Goal: Transaction & Acquisition: Purchase product/service

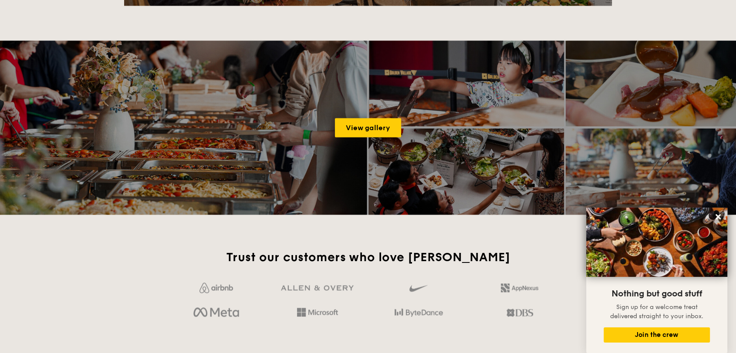
scroll to position [1327, 0]
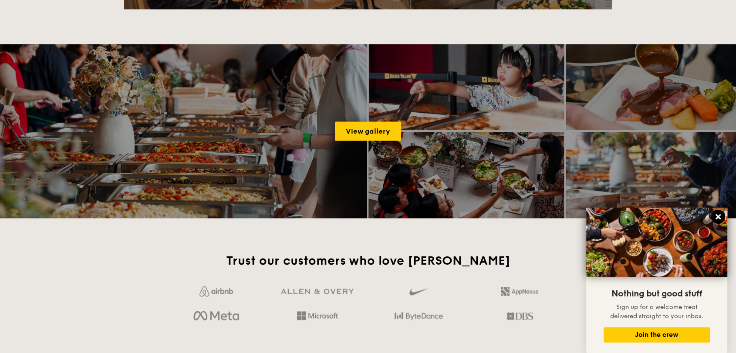
click at [717, 217] on icon at bounding box center [717, 216] width 5 height 5
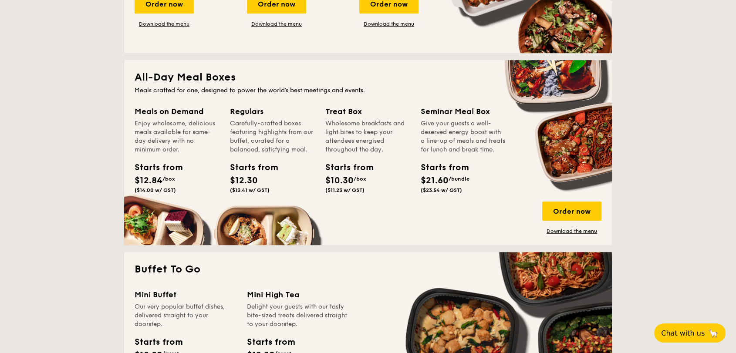
scroll to position [532, 0]
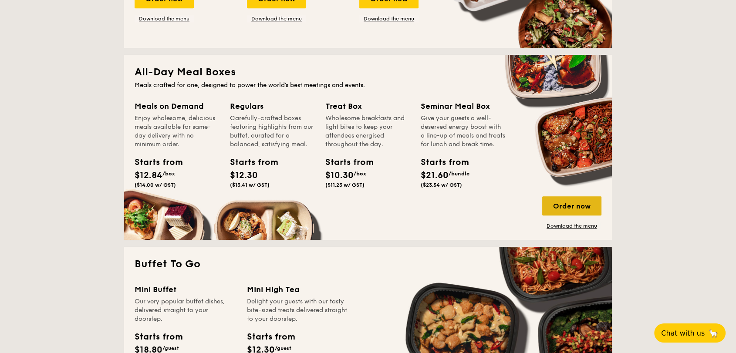
click at [565, 206] on div "Order now" at bounding box center [571, 205] width 59 height 19
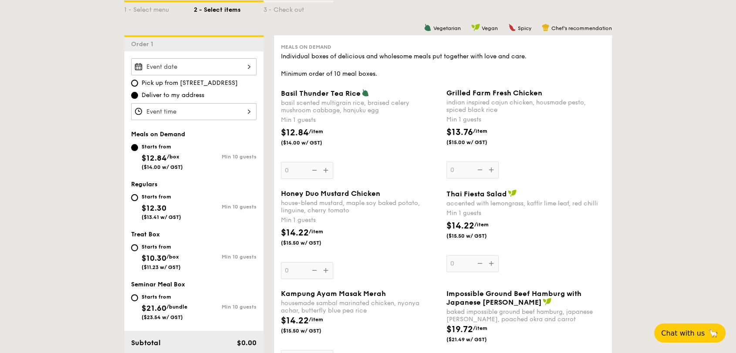
scroll to position [145, 0]
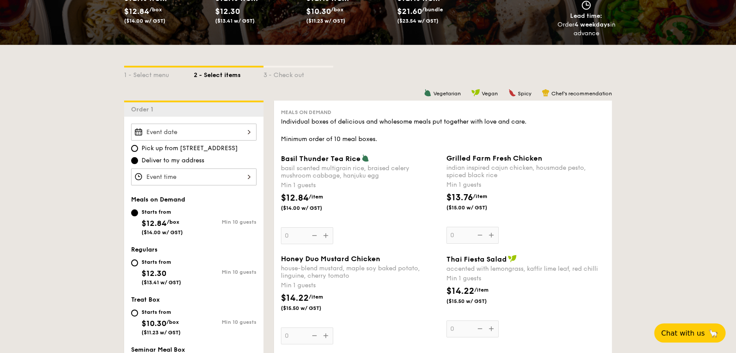
click at [139, 259] on div "Starts from $12.30 ($13.41 w/ GST)" at bounding box center [162, 271] width 63 height 29
click at [138, 259] on input "Starts from $12.30 ($13.41 w/ GST) Min 10 guests" at bounding box center [134, 262] width 7 height 7
radio input "true"
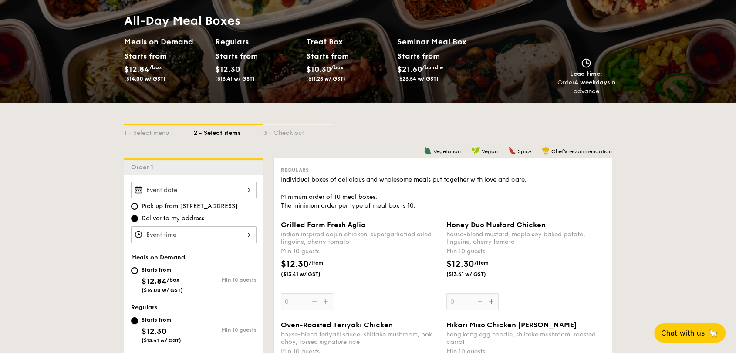
scroll to position [0, 0]
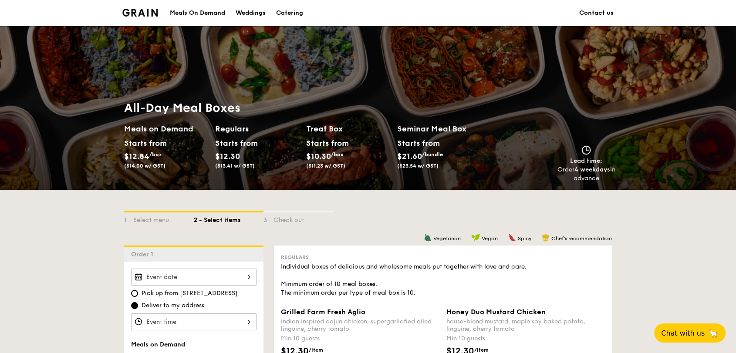
click at [181, 9] on div "Meals On Demand" at bounding box center [197, 13] width 55 height 26
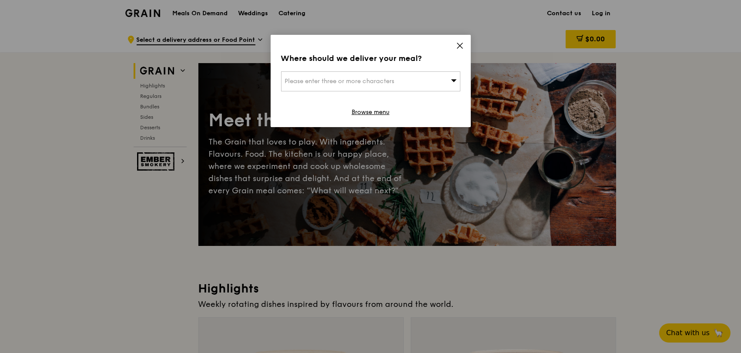
click at [457, 43] on icon at bounding box center [460, 46] width 8 height 8
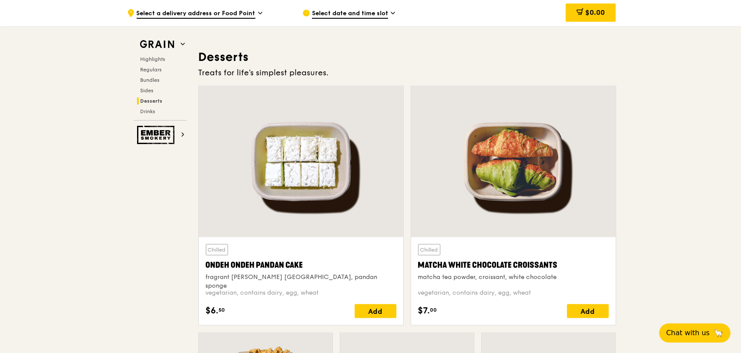
scroll to position [2700, 0]
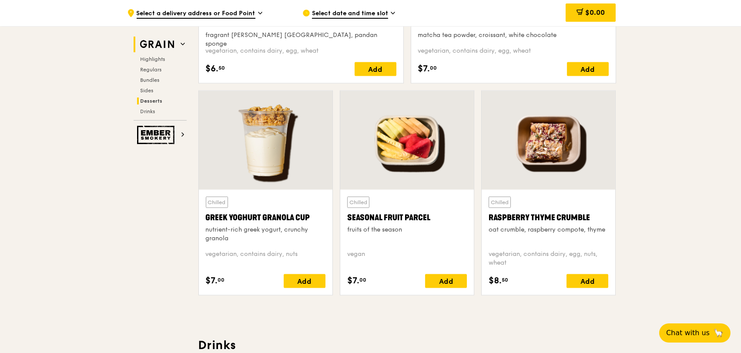
click at [182, 43] on icon at bounding box center [183, 44] width 4 height 4
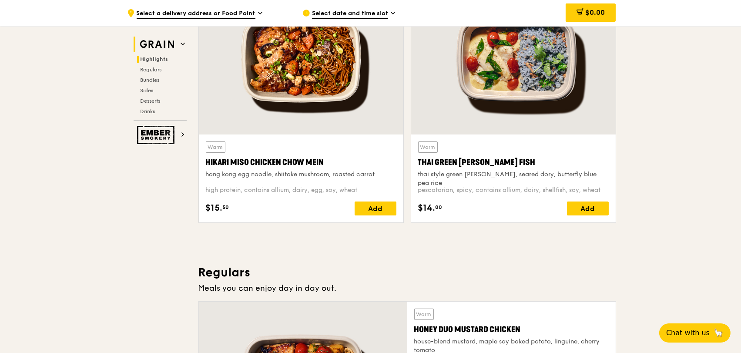
scroll to position [245, 0]
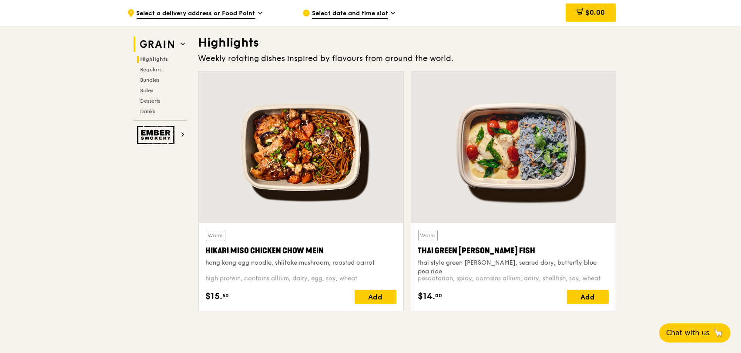
click at [182, 43] on icon at bounding box center [183, 44] width 4 height 4
click at [253, 12] on span "Select a delivery address or Food Point" at bounding box center [196, 14] width 119 height 10
click at [391, 14] on icon at bounding box center [393, 13] width 4 height 8
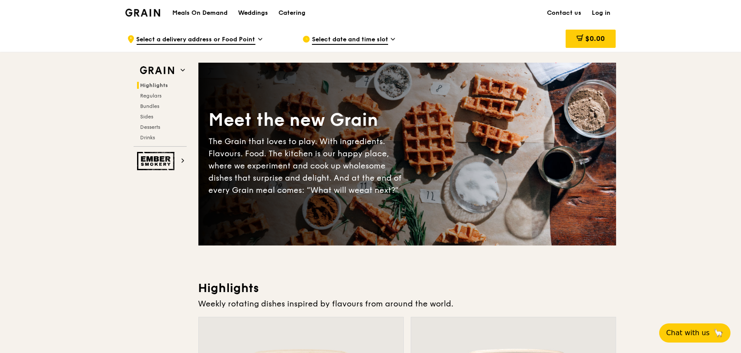
scroll to position [0, 0]
click at [200, 11] on h1 "Meals On Demand" at bounding box center [199, 13] width 55 height 9
click at [287, 13] on div "Catering" at bounding box center [292, 13] width 27 height 26
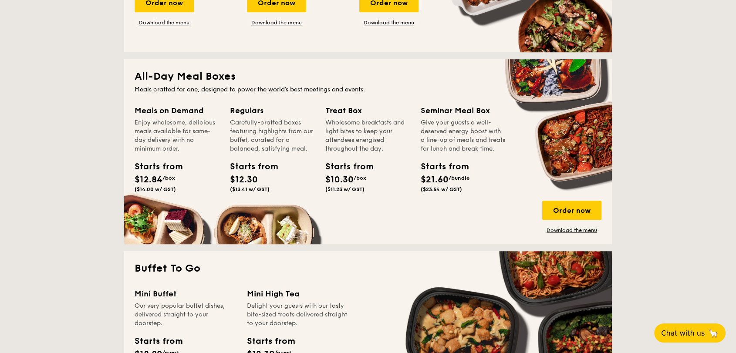
scroll to position [532, 0]
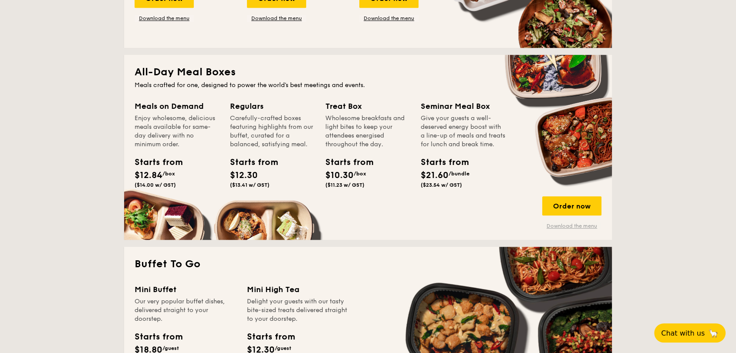
click at [559, 225] on link "Download the menu" at bounding box center [571, 225] width 59 height 7
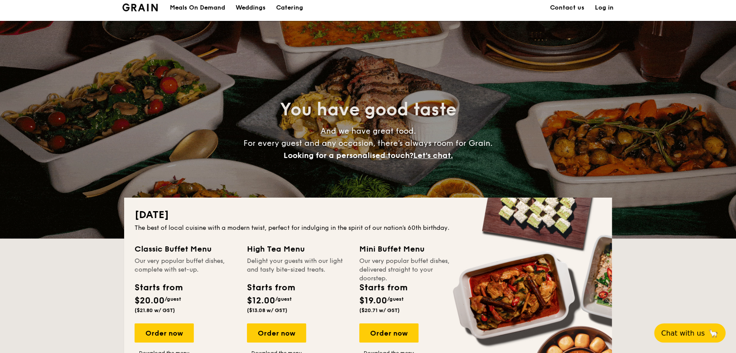
scroll to position [0, 0]
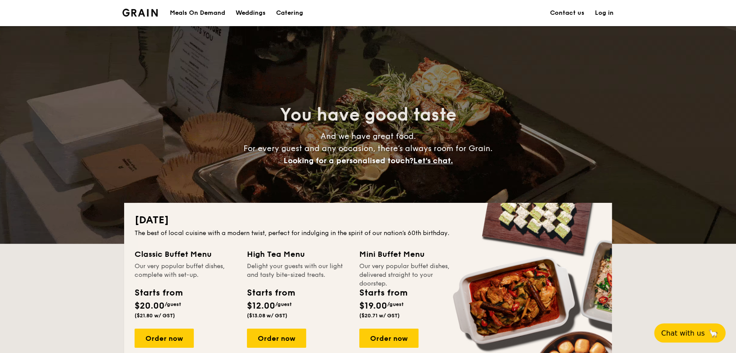
click at [131, 9] on img at bounding box center [139, 13] width 35 height 8
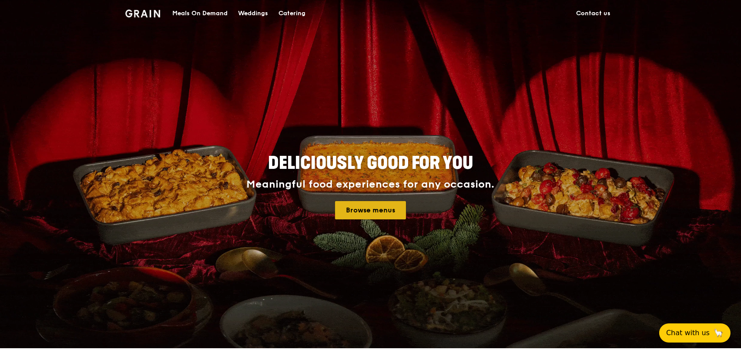
click at [369, 208] on link "Browse menus" at bounding box center [370, 210] width 71 height 18
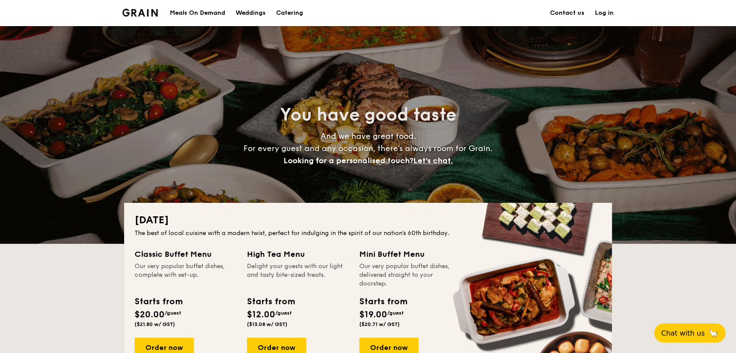
click at [128, 10] on img at bounding box center [139, 13] width 35 height 8
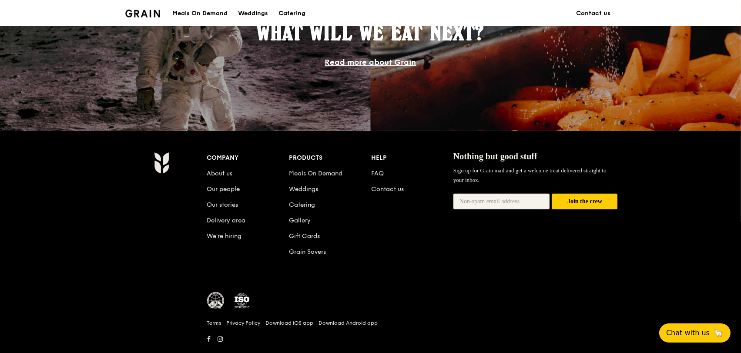
scroll to position [793, 0]
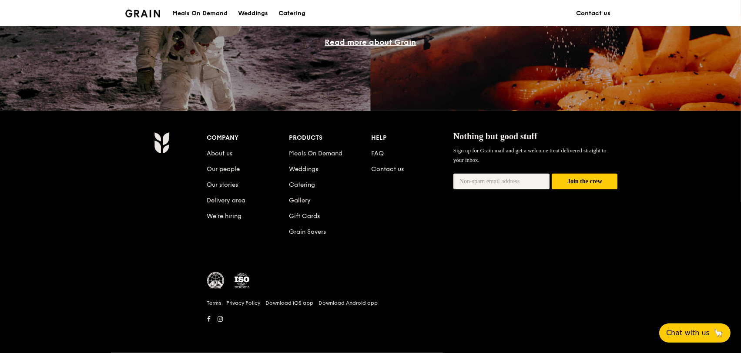
drag, startPoint x: 142, startPoint y: 170, endPoint x: 168, endPoint y: 135, distance: 44.1
click at [168, 135] on div "Company About us Our people Our stories Delivery area We’re hiring Products Mea…" at bounding box center [370, 232] width 501 height 200
